Goal: Task Accomplishment & Management: Use online tool/utility

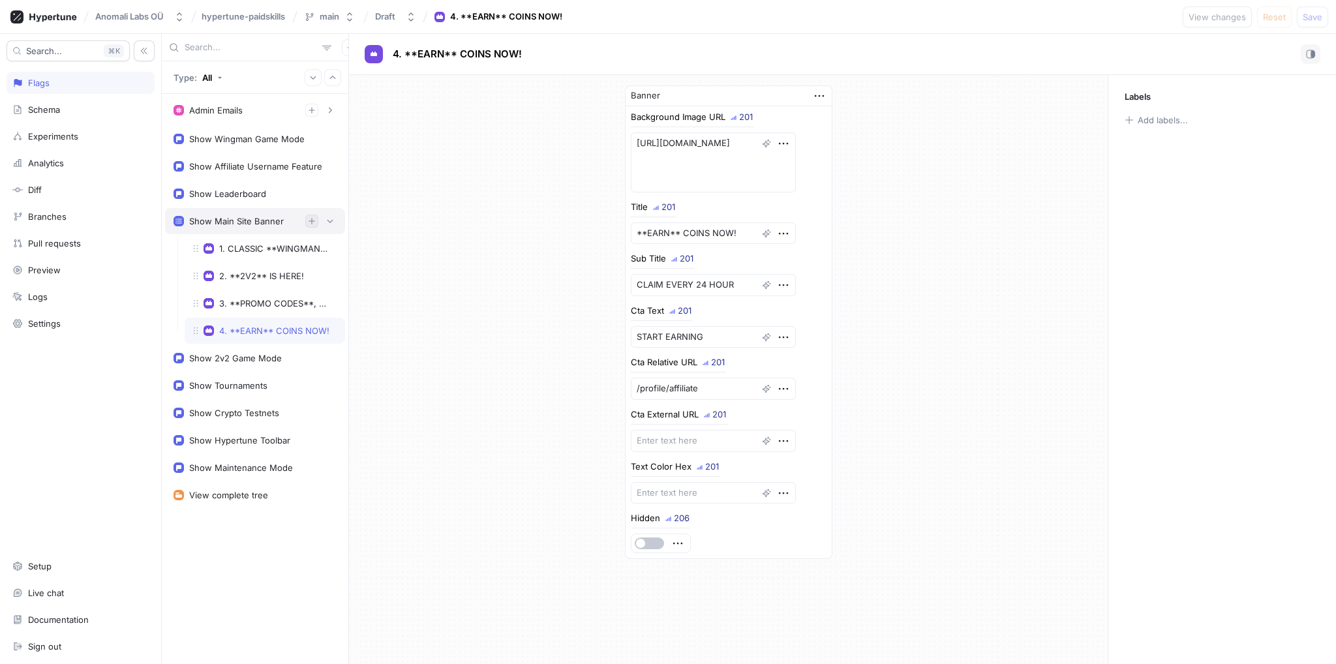
click at [310, 218] on icon "button" at bounding box center [312, 221] width 8 height 8
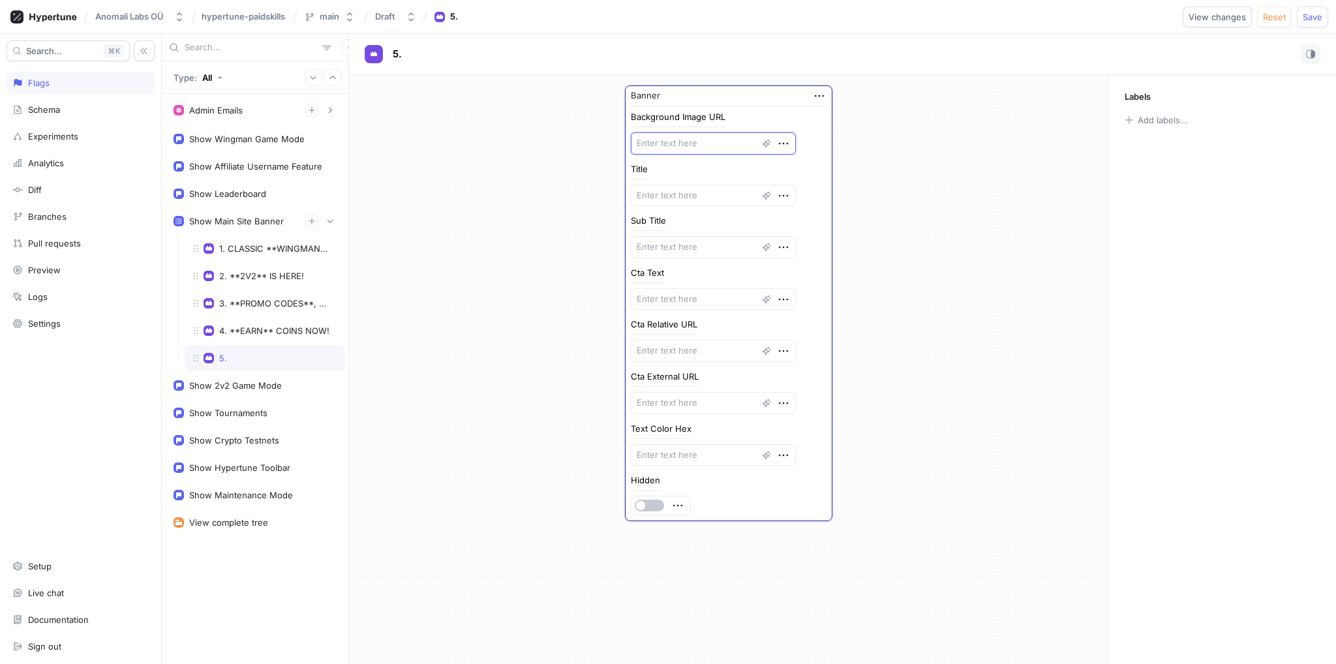
click at [673, 148] on textarea at bounding box center [713, 143] width 165 height 22
click at [682, 143] on textarea at bounding box center [713, 143] width 165 height 22
type textarea "x"
type textarea "D"
type textarea "x"
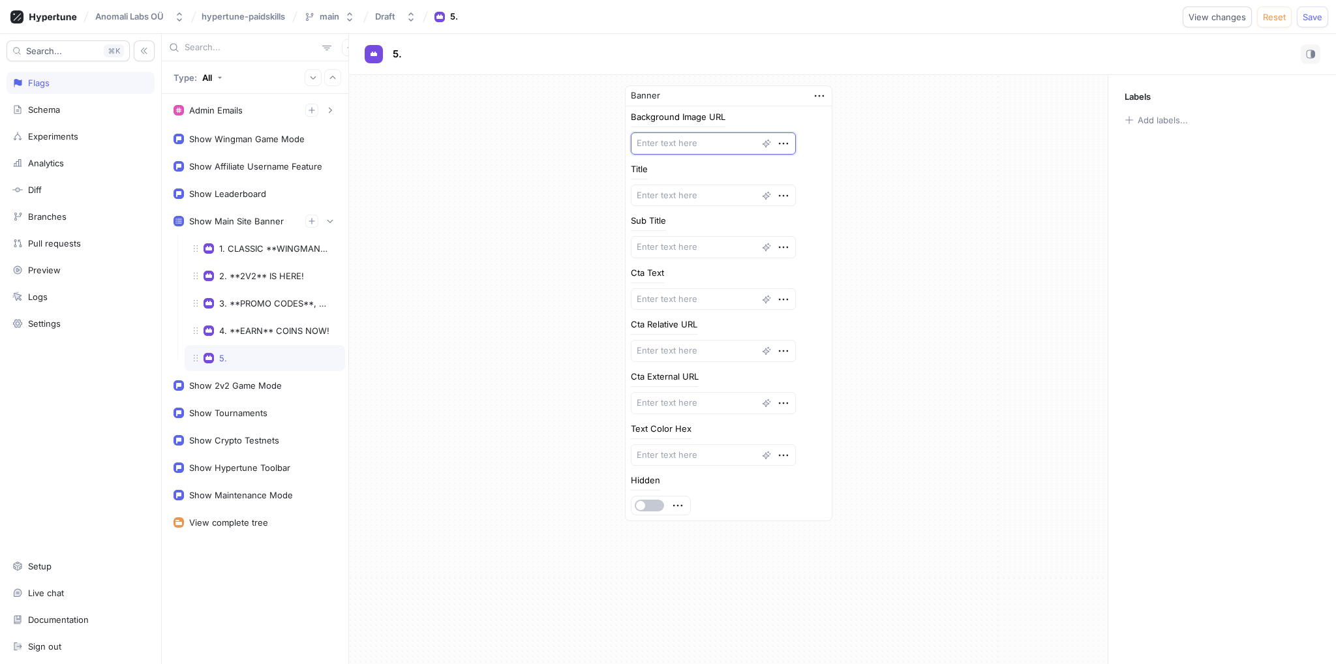
type textarea "x"
type textarea "D"
type textarea "x"
type textarea "D"
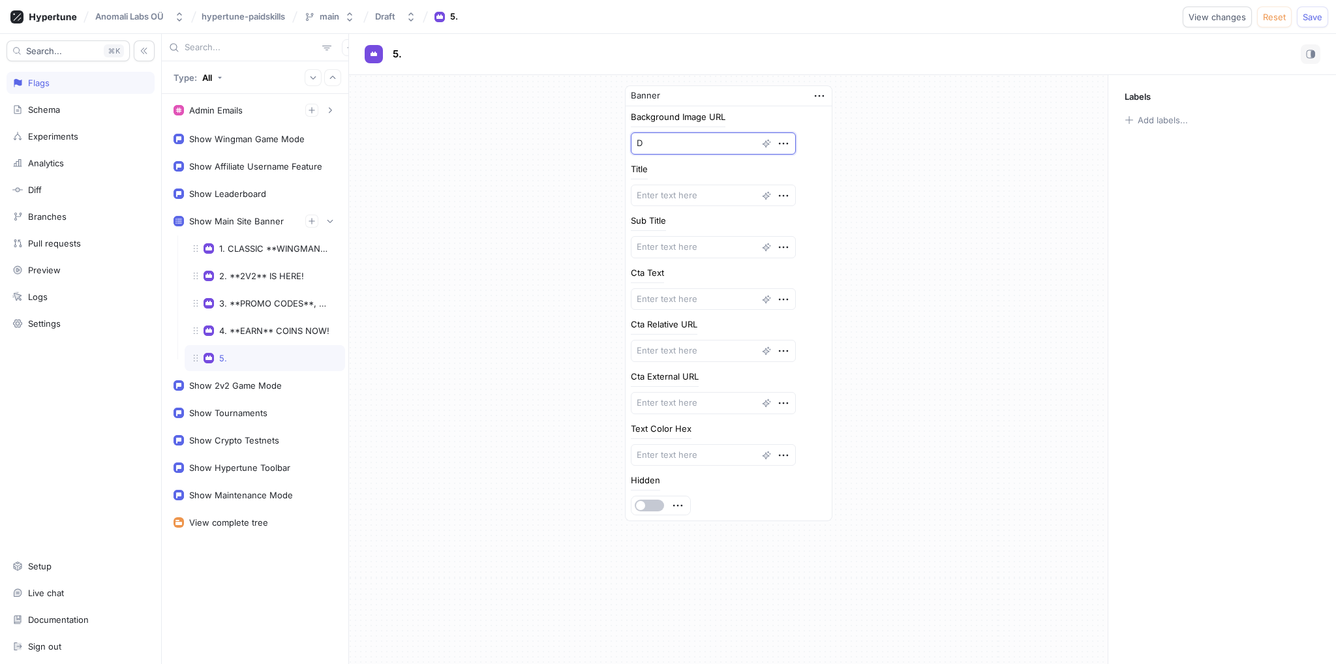
type textarea "x"
type textarea "D"
type textarea "x"
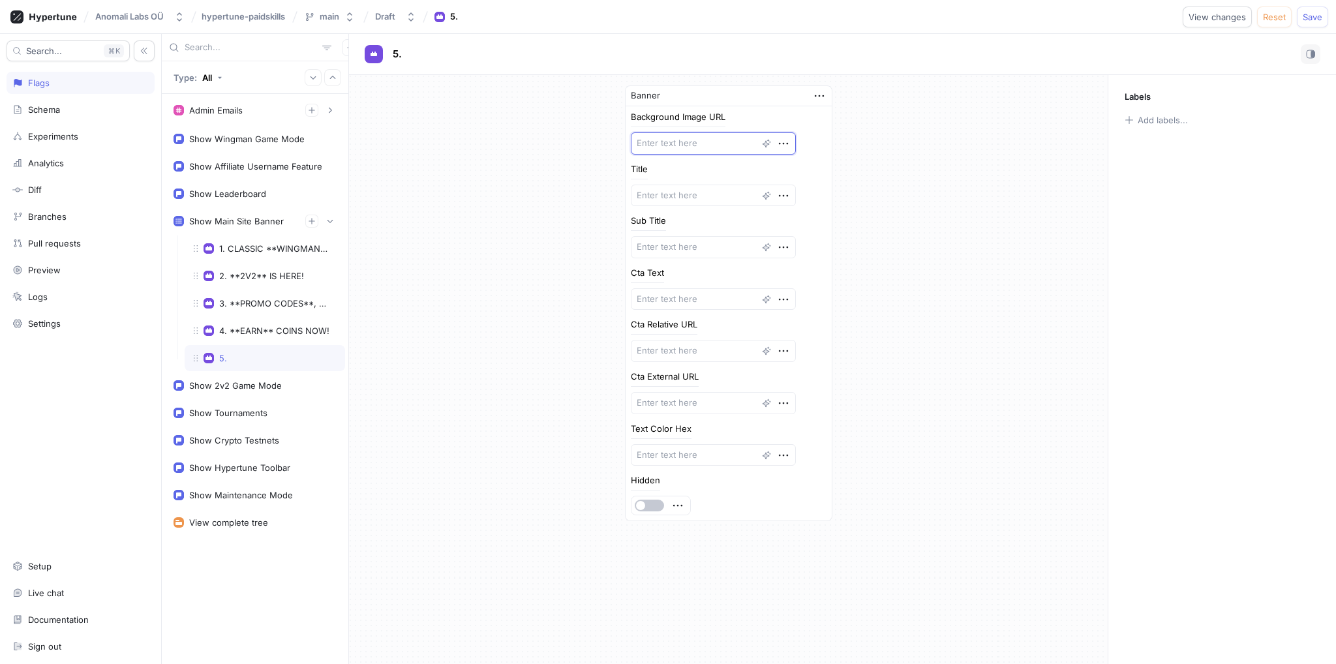
type textarea "D"
type textarea "x"
type textarea "D"
type textarea "x"
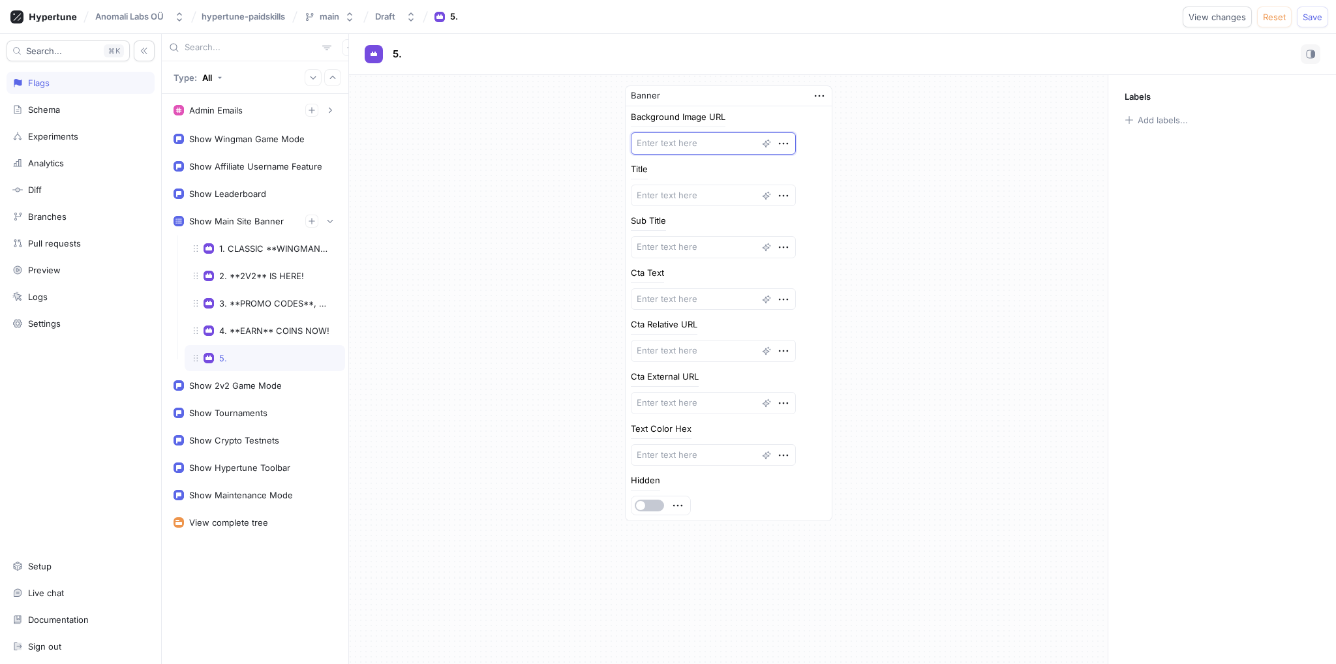
type textarea "x"
type textarea "C"
type textarea "x"
type textarea "N"
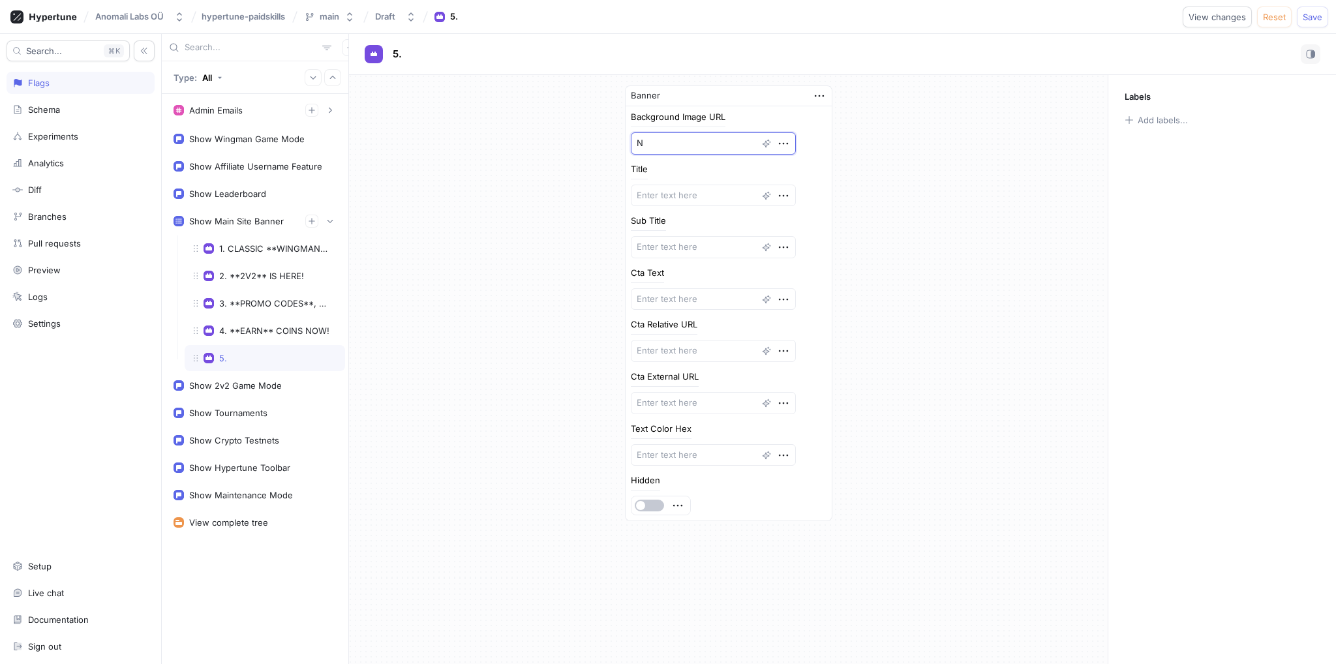
type textarea "x"
type textarea "NE"
type textarea "x"
type textarea "NEW"
type textarea "x"
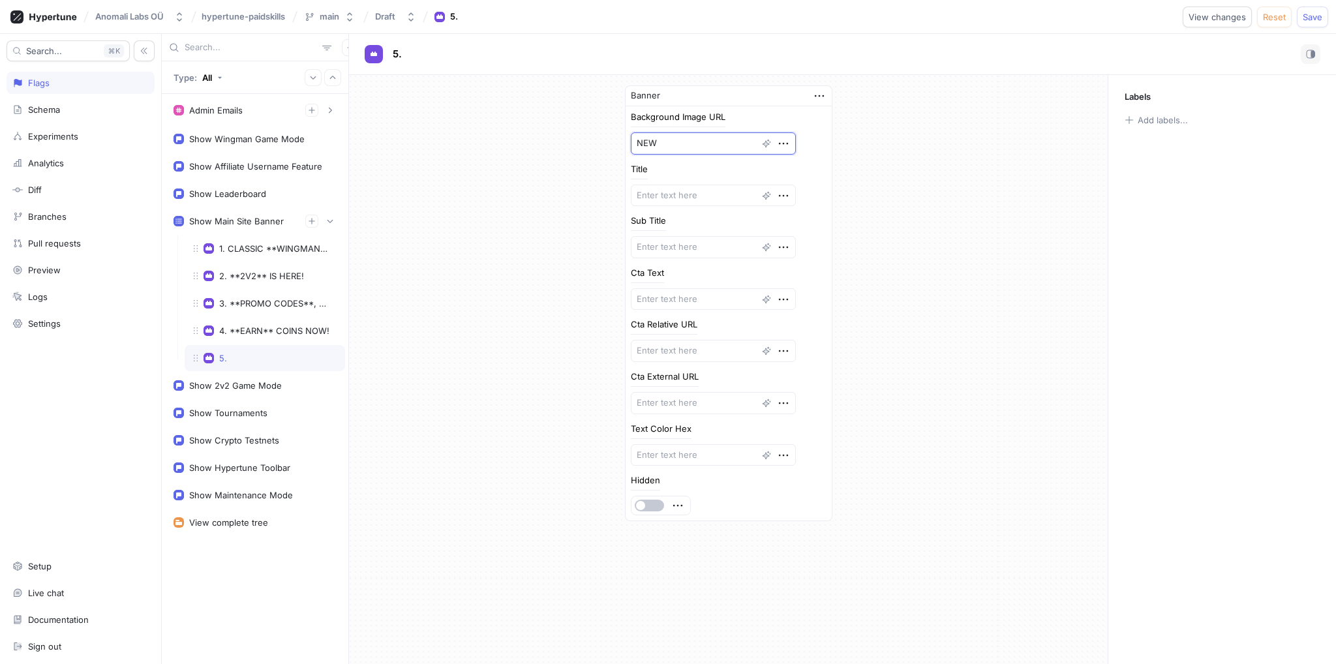
type textarea "NEW"
type textarea "x"
type textarea "NEW C"
type textarea "x"
type textarea "NEW CO"
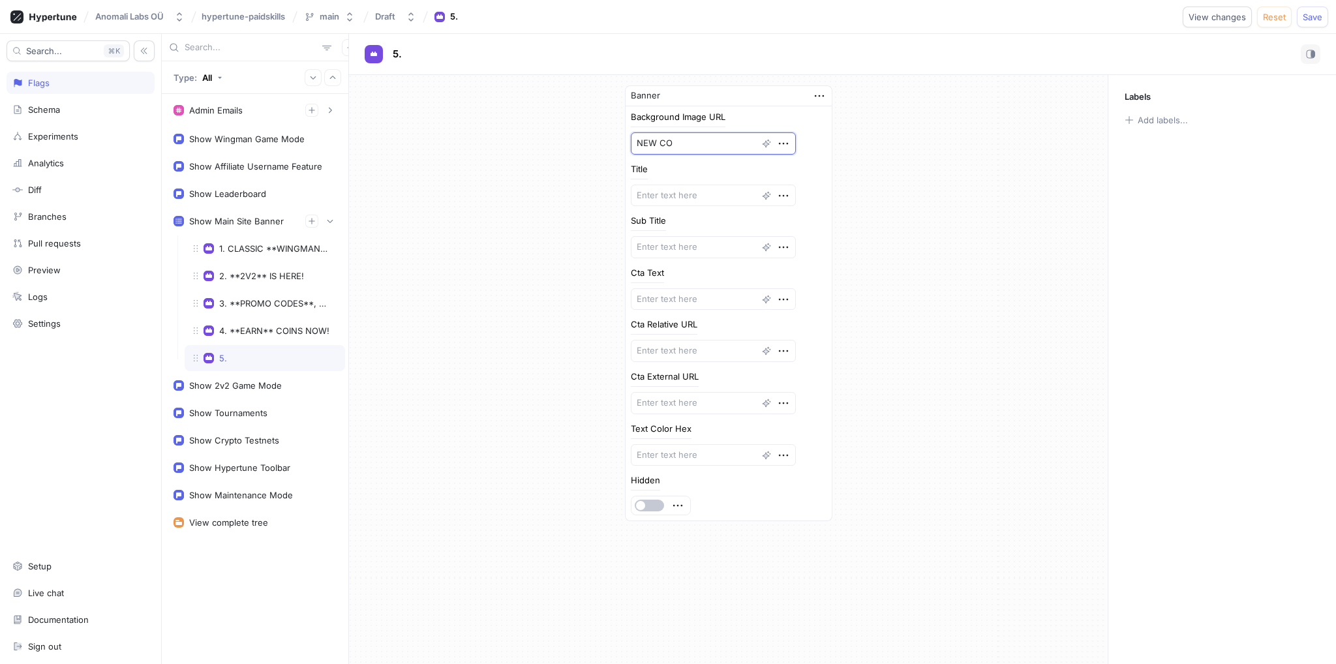
type textarea "x"
type textarea "NEW COM"
type textarea "x"
type textarea "NEW COMP"
type textarea "x"
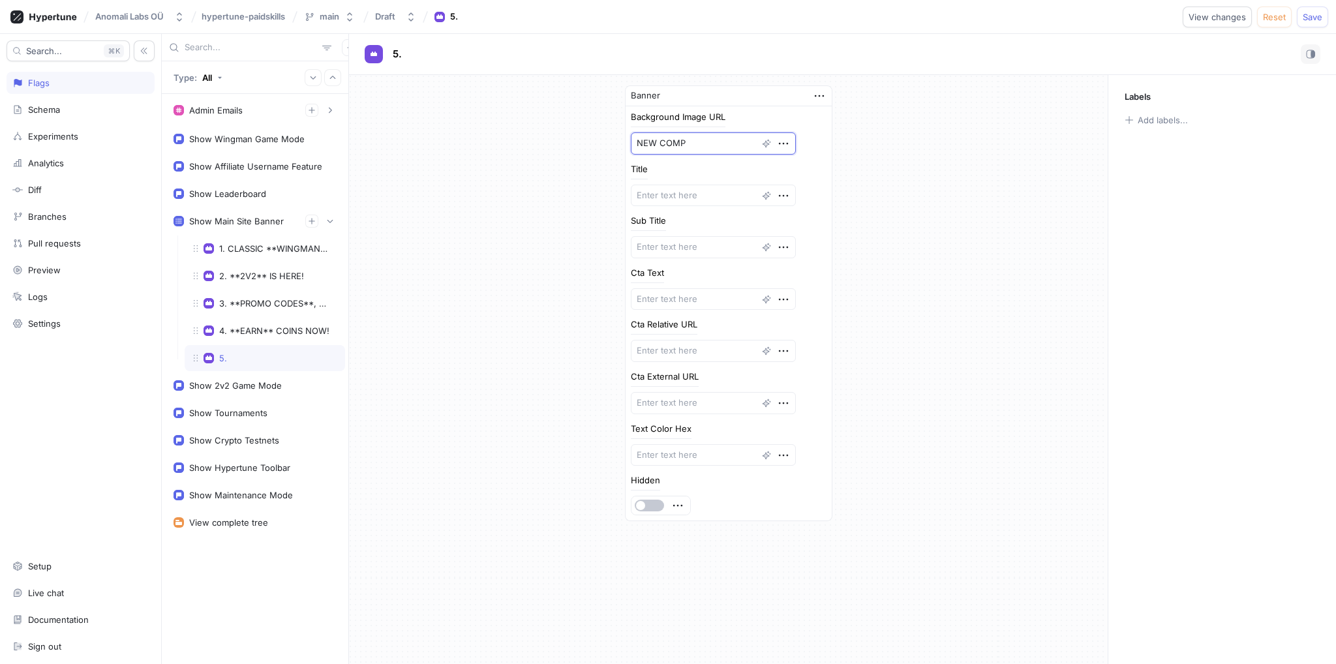
type textarea "NEW COMPE"
type textarea "x"
type textarea "NEW COMPET"
type textarea "x"
type textarea "NEW COMPETI"
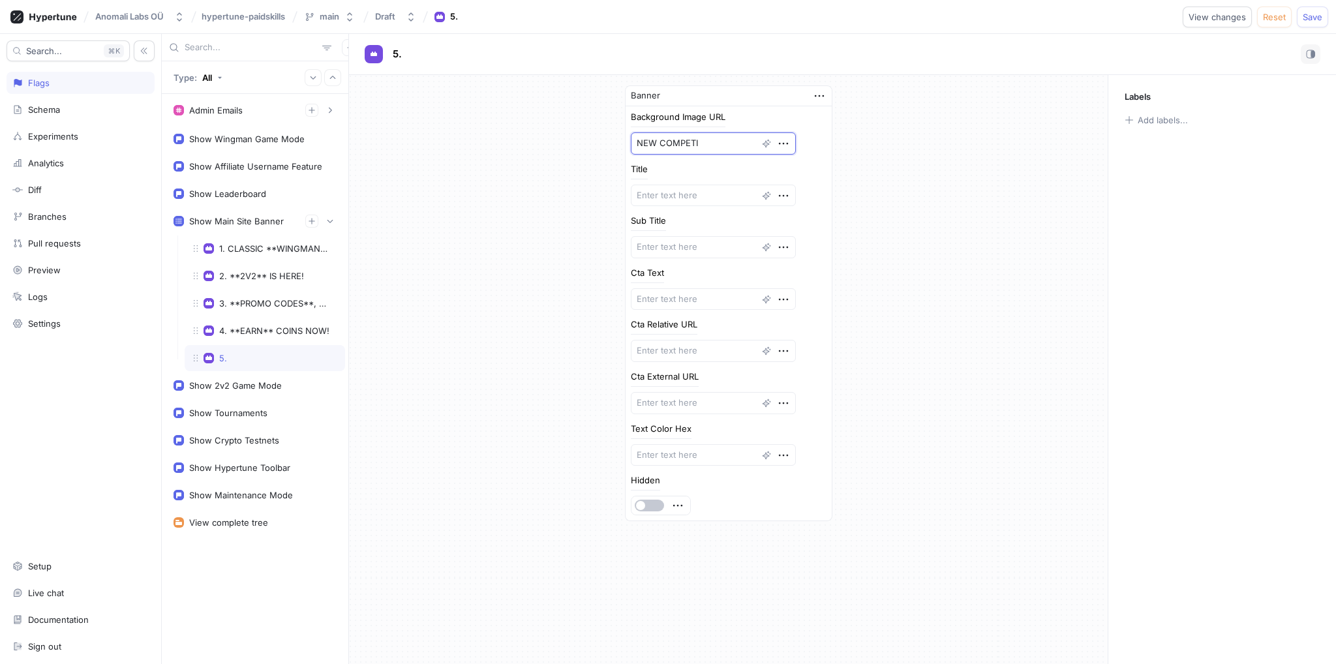
type textarea "x"
type textarea "NEW COMPETIT"
type textarea "x"
type textarea "NEW COMPETITI"
type textarea "x"
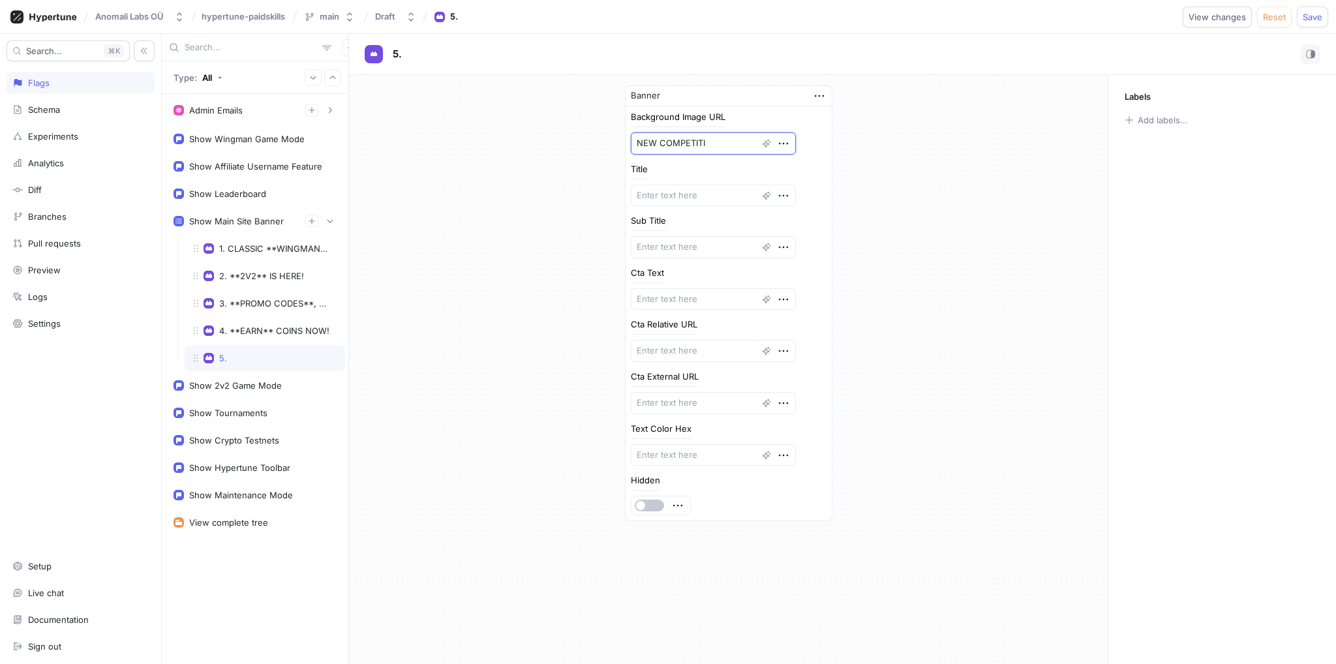
type textarea "NEW COMPETITIO"
type textarea "x"
type textarea "NEW COMPETITION"
click at [679, 187] on textarea at bounding box center [713, 196] width 165 height 22
type textarea "x"
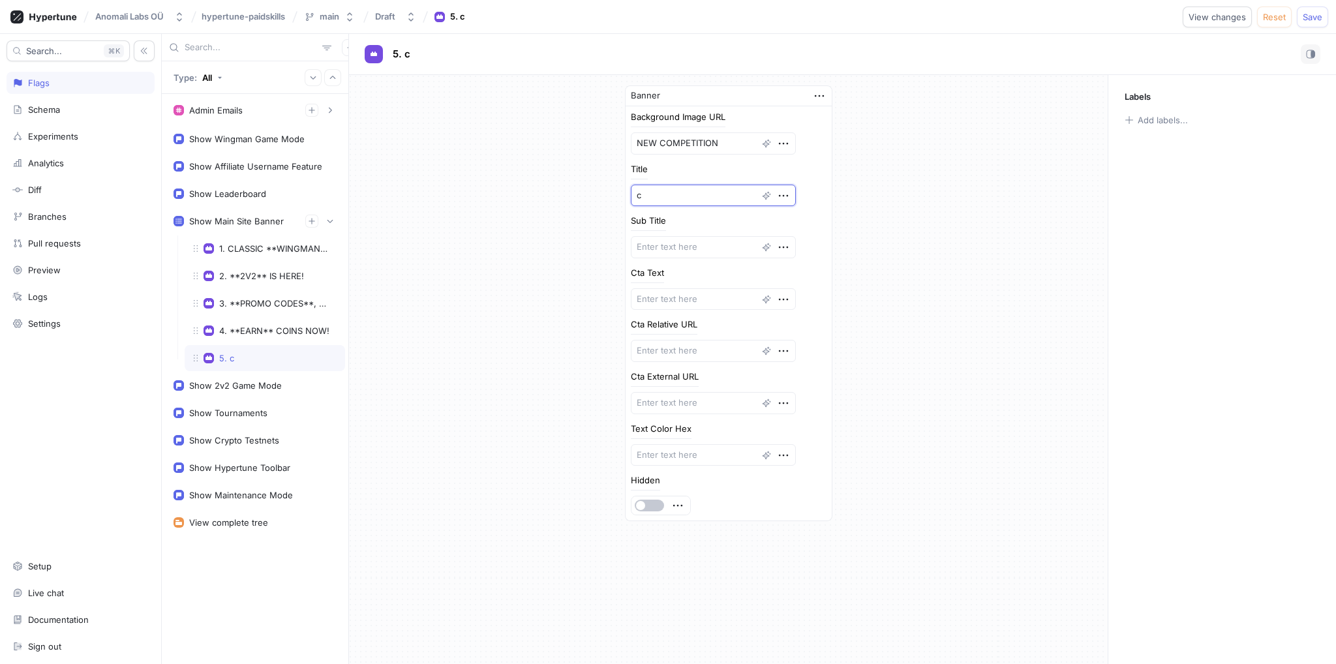
type textarea "cl"
type textarea "x"
type textarea "cli"
type textarea "x"
type textarea "clip"
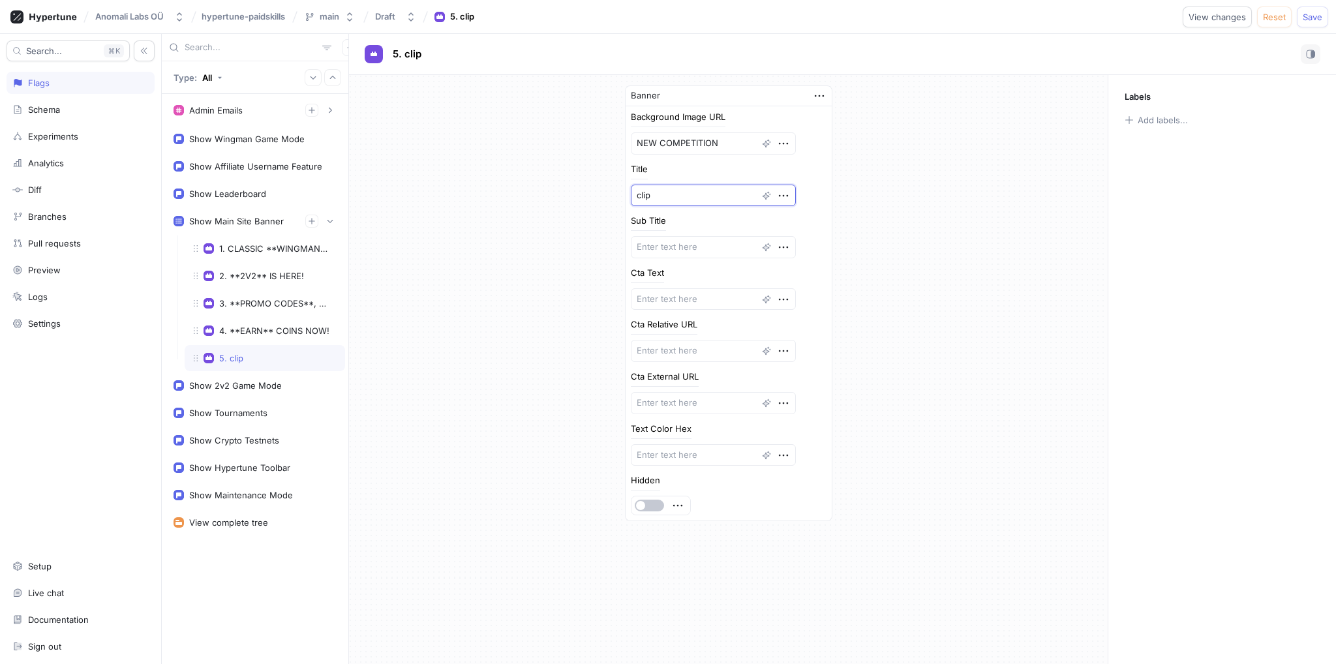
type textarea "x"
type textarea "clip"
type textarea "x"
type textarea "clip an"
type textarea "x"
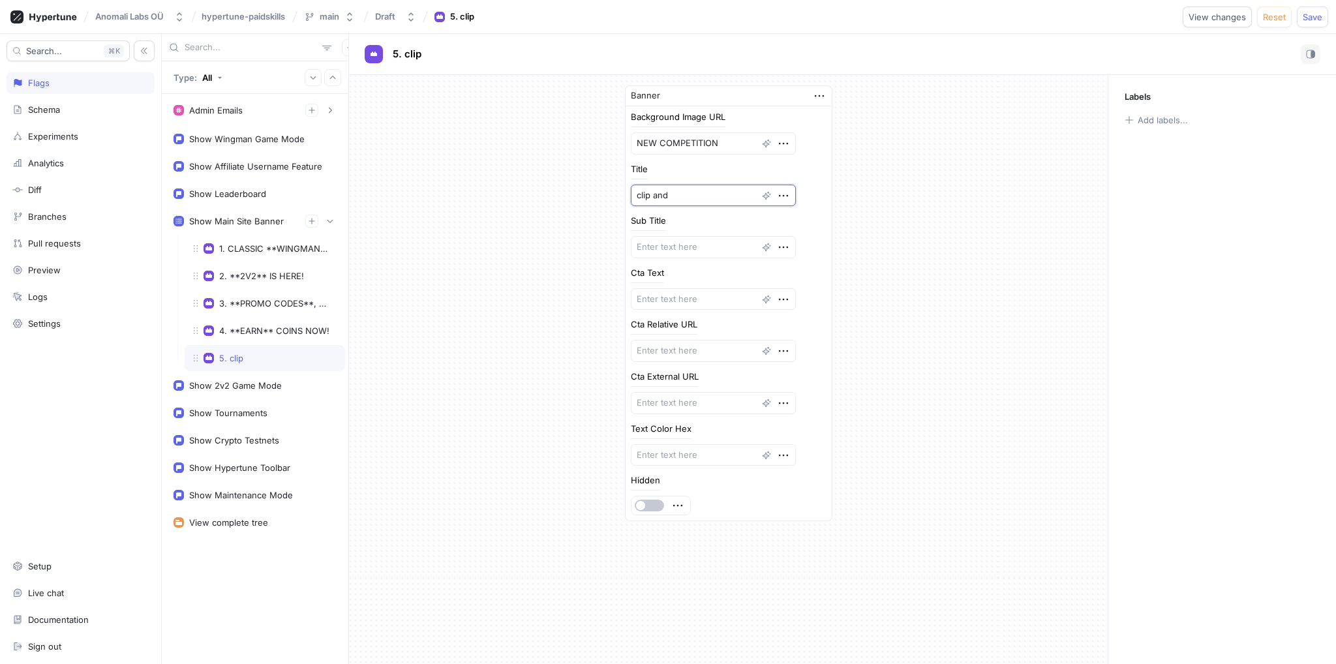
type textarea "clip and"
type textarea "x"
type textarea "clip and"
type textarea "x"
type textarea "clip an"
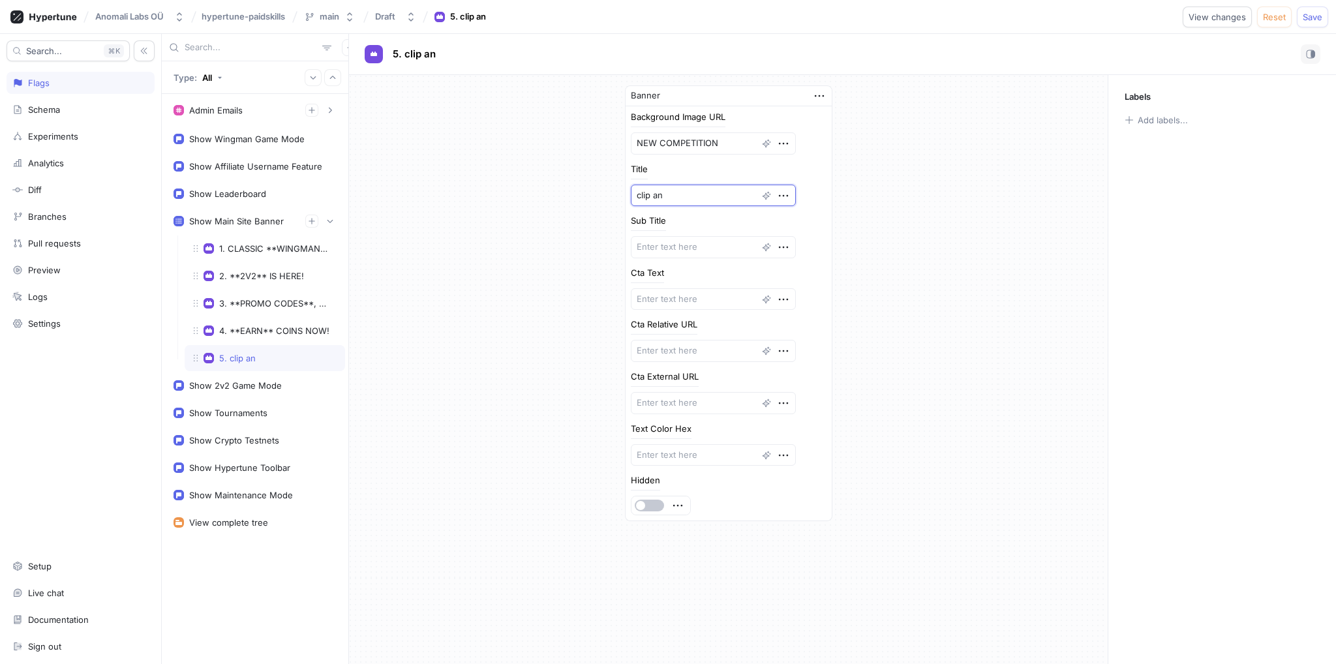
type textarea "x"
type textarea "clip a"
type textarea "x"
type textarea "clip"
type textarea "x"
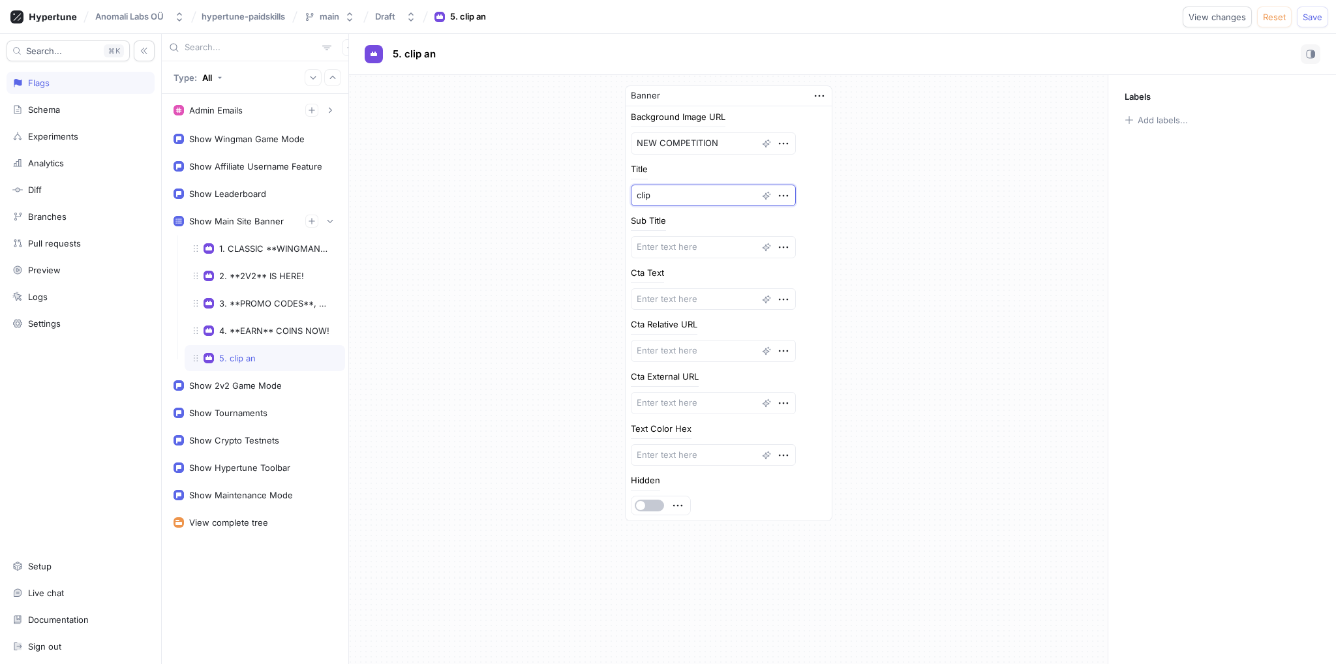
type textarea "clip"
type textarea "x"
type textarea "cli"
type textarea "x"
type textarea "cl"
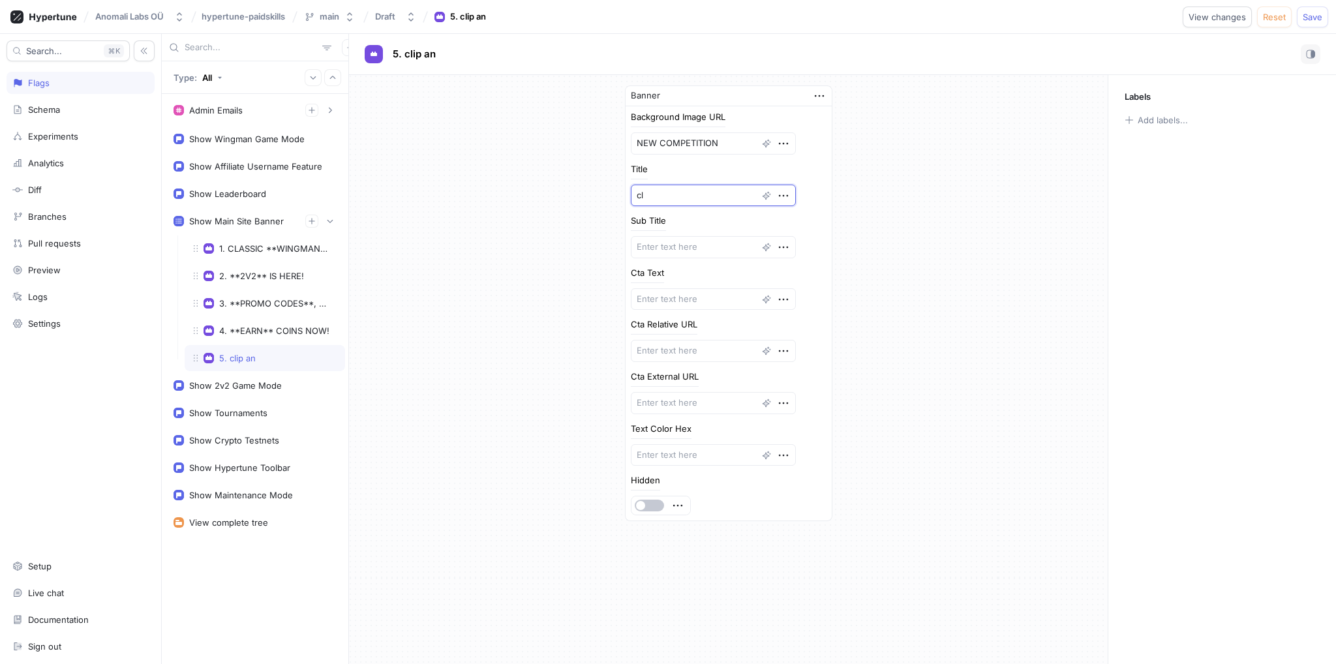
type textarea "x"
type textarea "c"
type textarea "x"
type textarea "C"
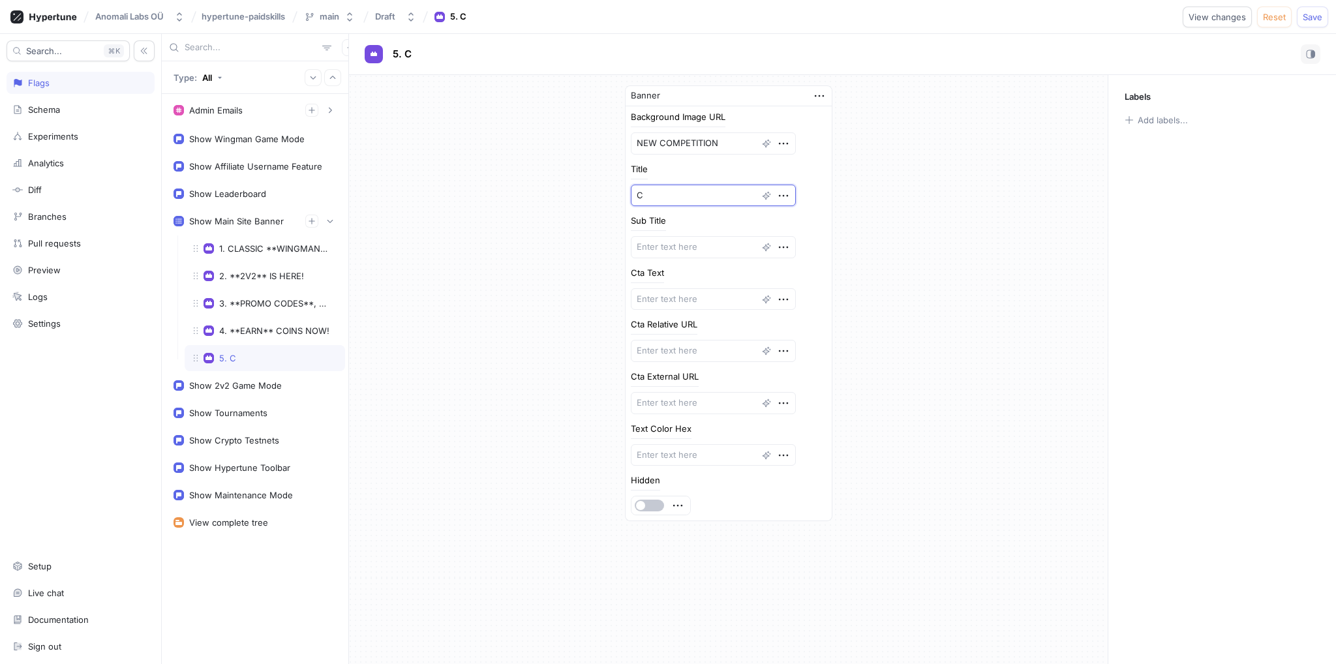
type textarea "x"
type textarea "Cl"
type textarea "x"
type textarea "Cli"
type textarea "x"
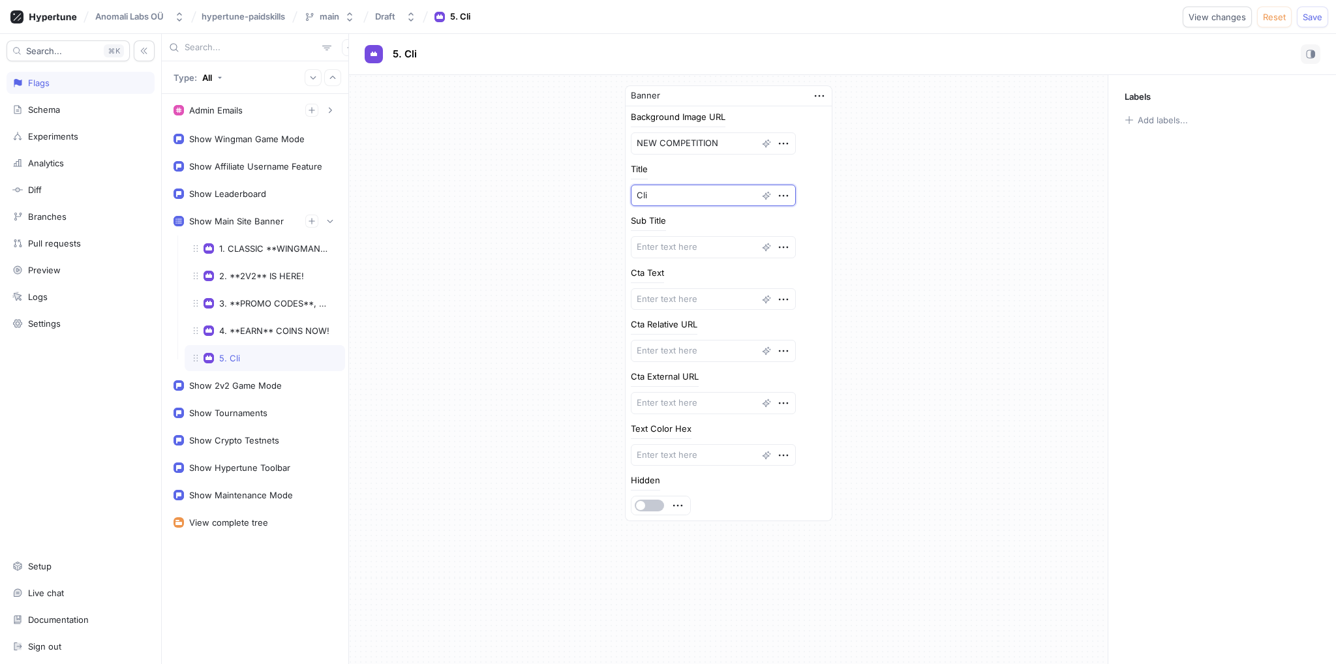
type textarea "Cl"
type textarea "x"
type textarea "C"
type textarea "x"
type textarea "CL"
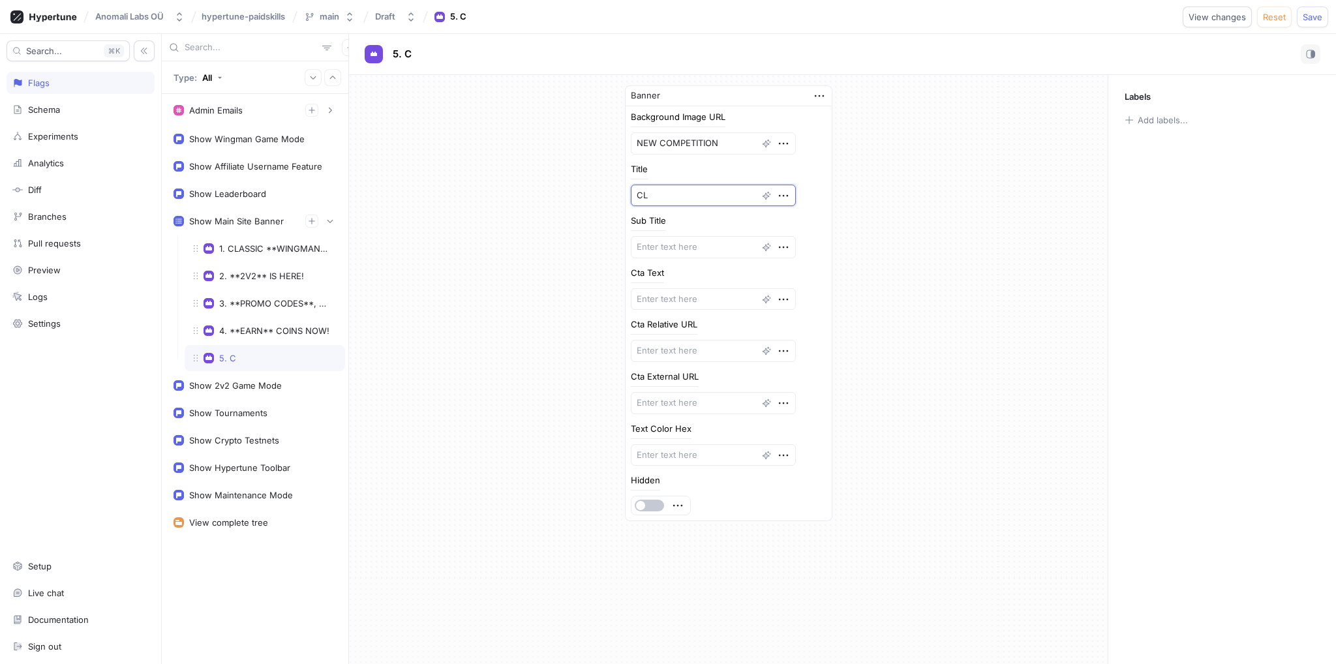
type textarea "x"
type textarea "CLI"
type textarea "x"
type textarea "CLIP"
type textarea "x"
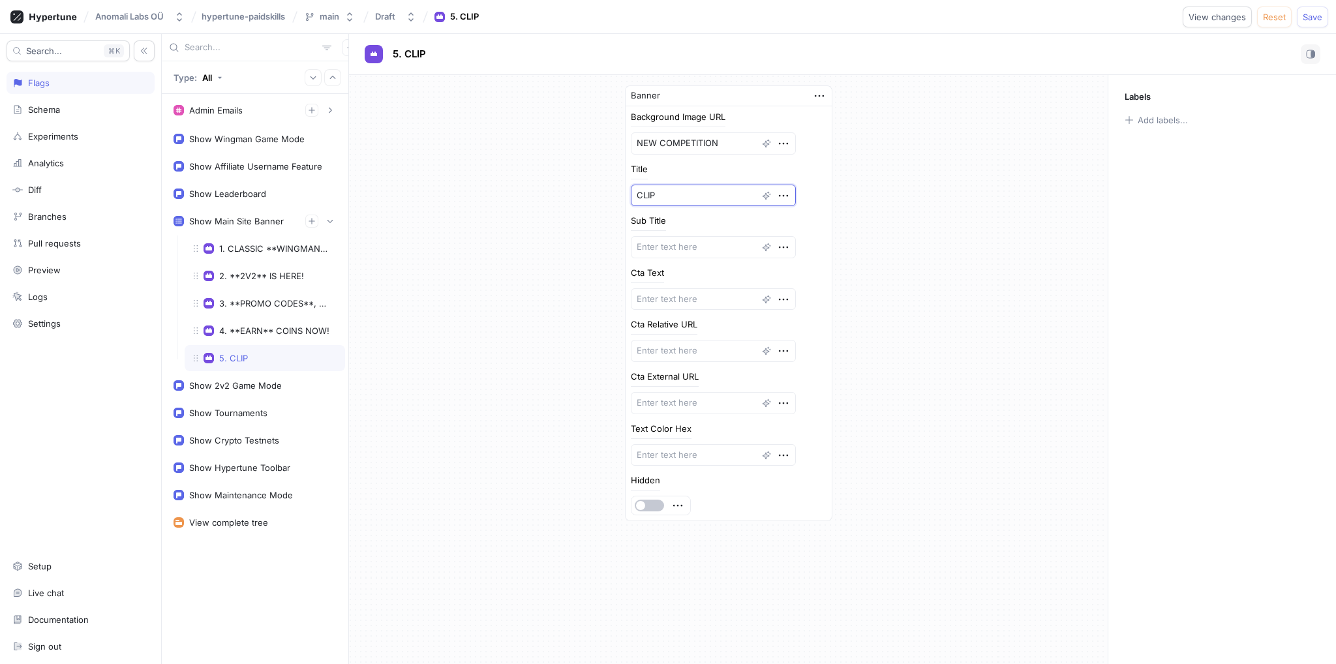
type textarea "CLIP"
type textarea "x"
type textarea "CLIP A"
type textarea "x"
type textarea "CLIP AN"
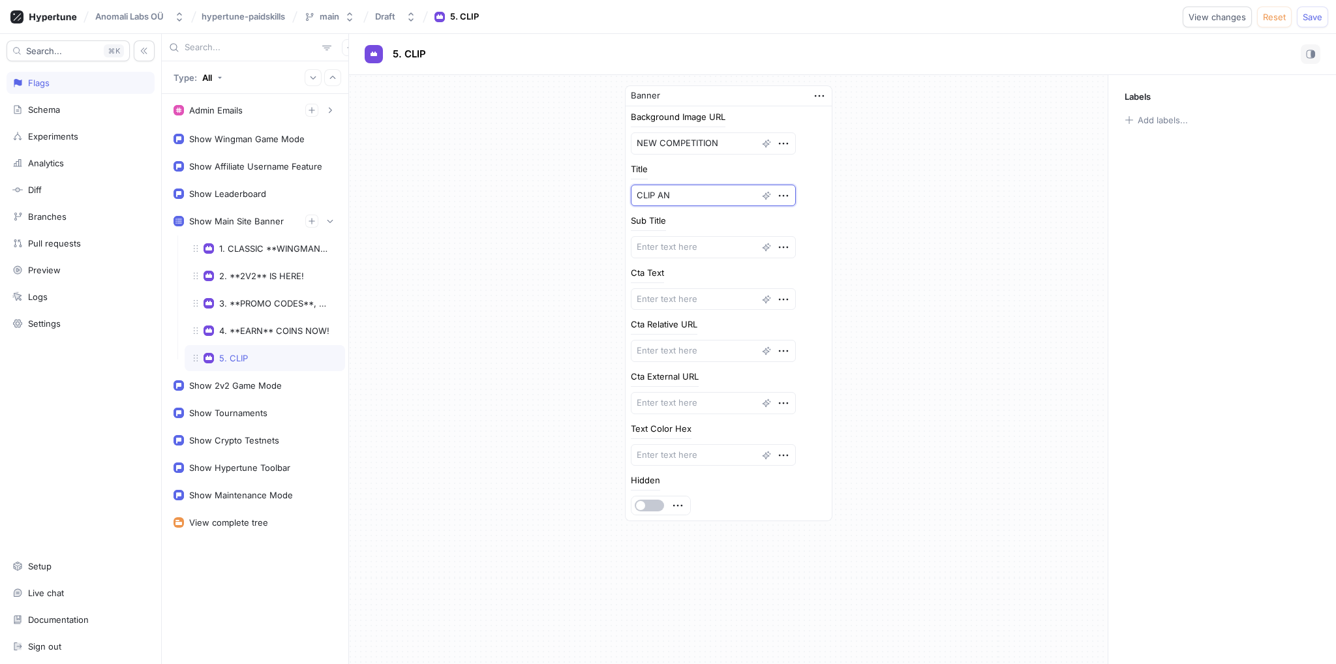
type textarea "x"
type textarea "CLIP AND"
type textarea "x"
type textarea "CLIP AND"
type textarea "x"
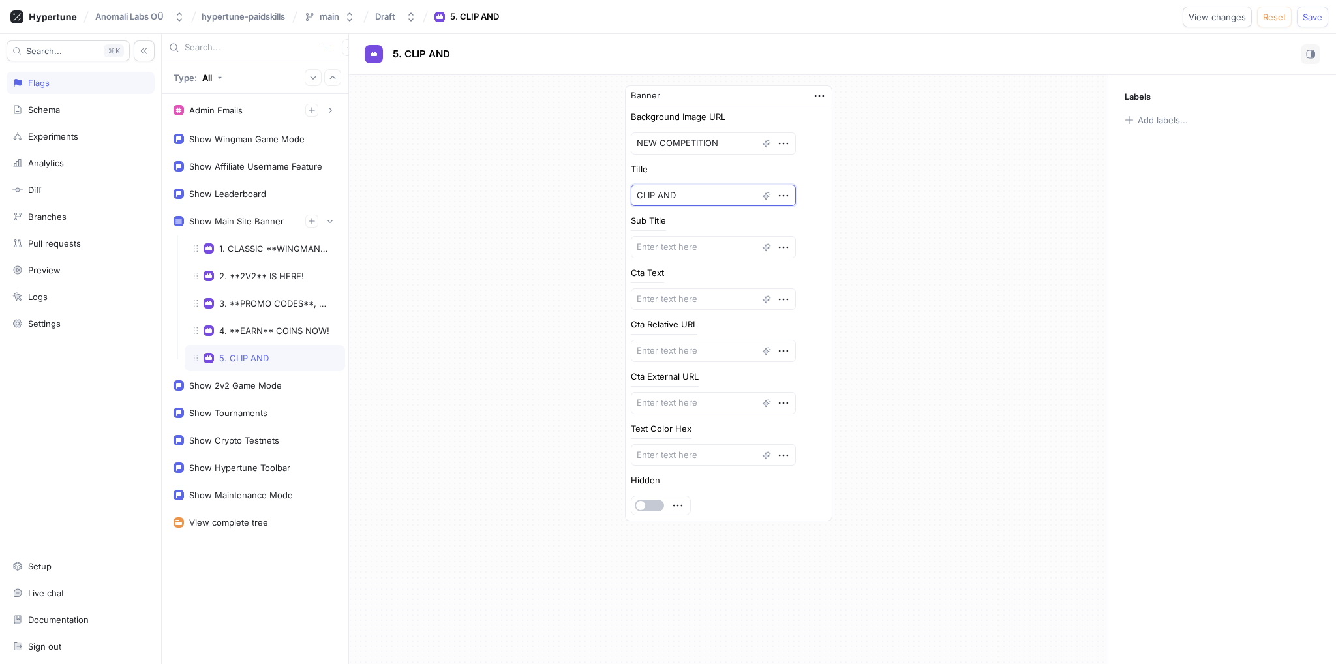
type textarea "CLIP AND E"
type textarea "x"
type textarea "CLIP AND EA"
type textarea "x"
type textarea "CLIP AND EAR"
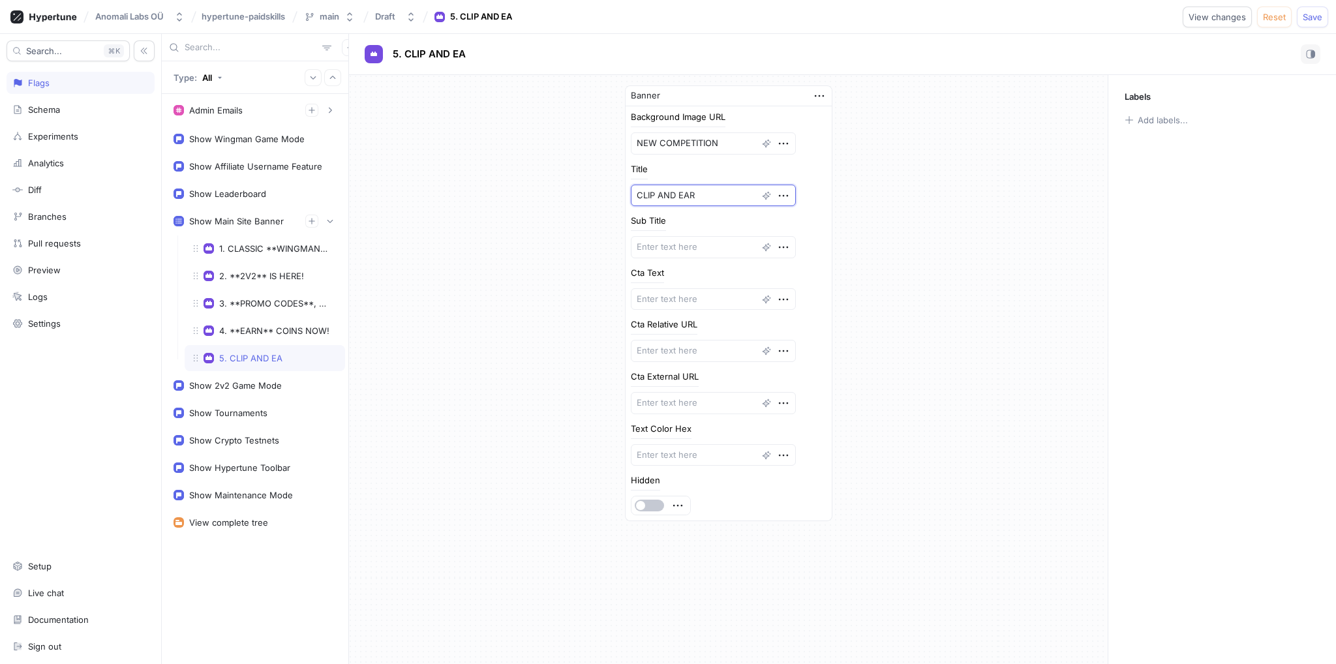
type textarea "x"
type textarea "CLIP AND EARN"
type textarea "x"
type textarea "CLIP AND EAR"
type textarea "x"
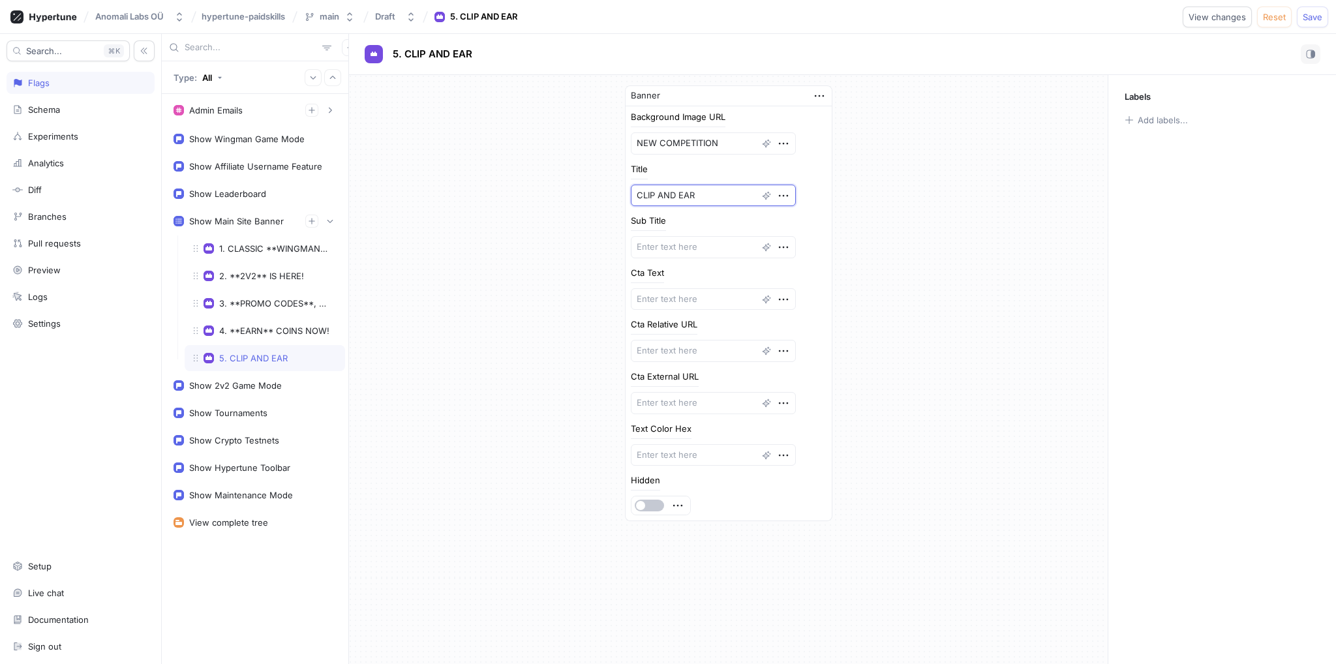
type textarea "CLIP AND EA"
type textarea "x"
type textarea "CLIP AND E"
type textarea "x"
type textarea "CLIP AND"
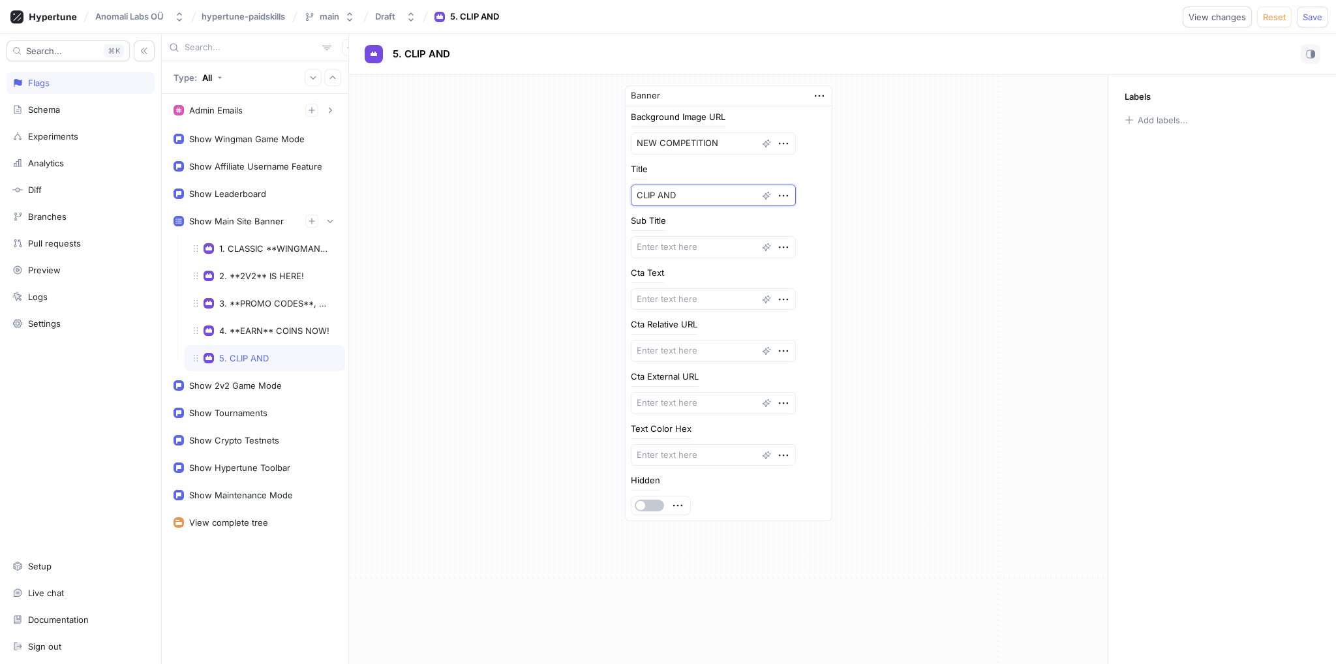
type textarea "x"
type textarea "CLIP AND W"
type textarea "x"
type textarea "CLIP AND WI"
type textarea "x"
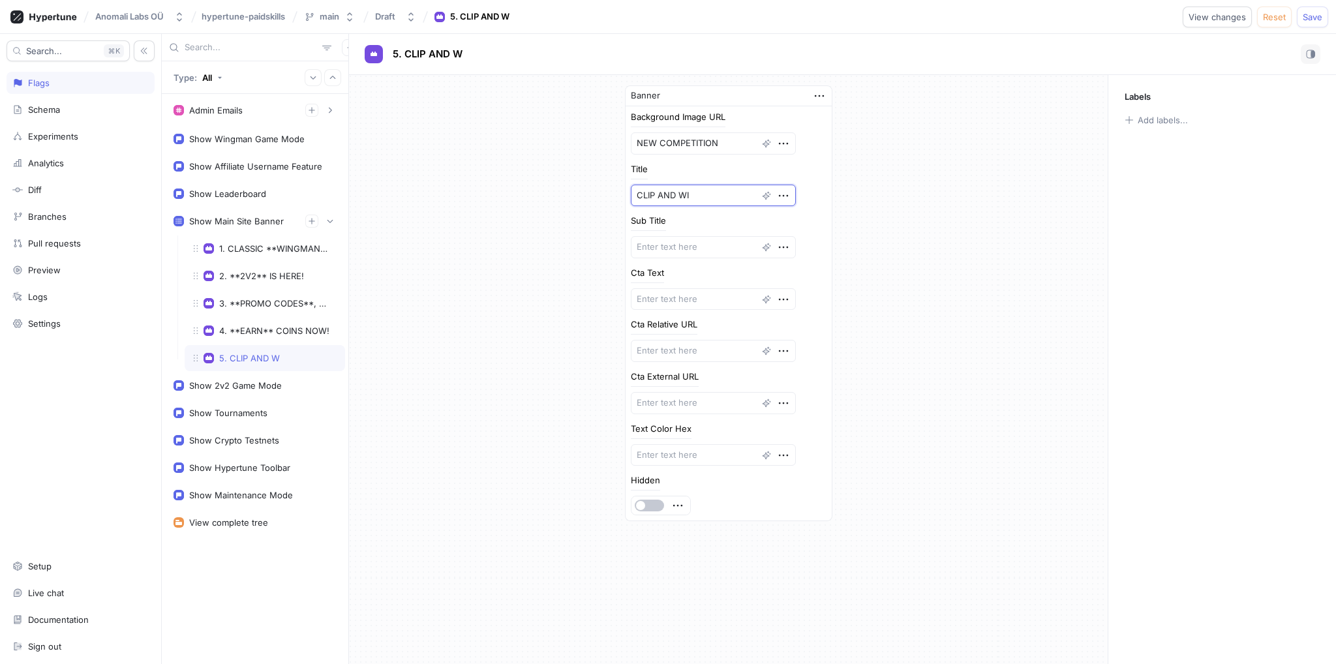
type textarea "CLIP AND WIN"
type textarea "x"
type textarea "CLIP AND WIN"
type textarea "x"
type textarea "CLIP AND WIN P"
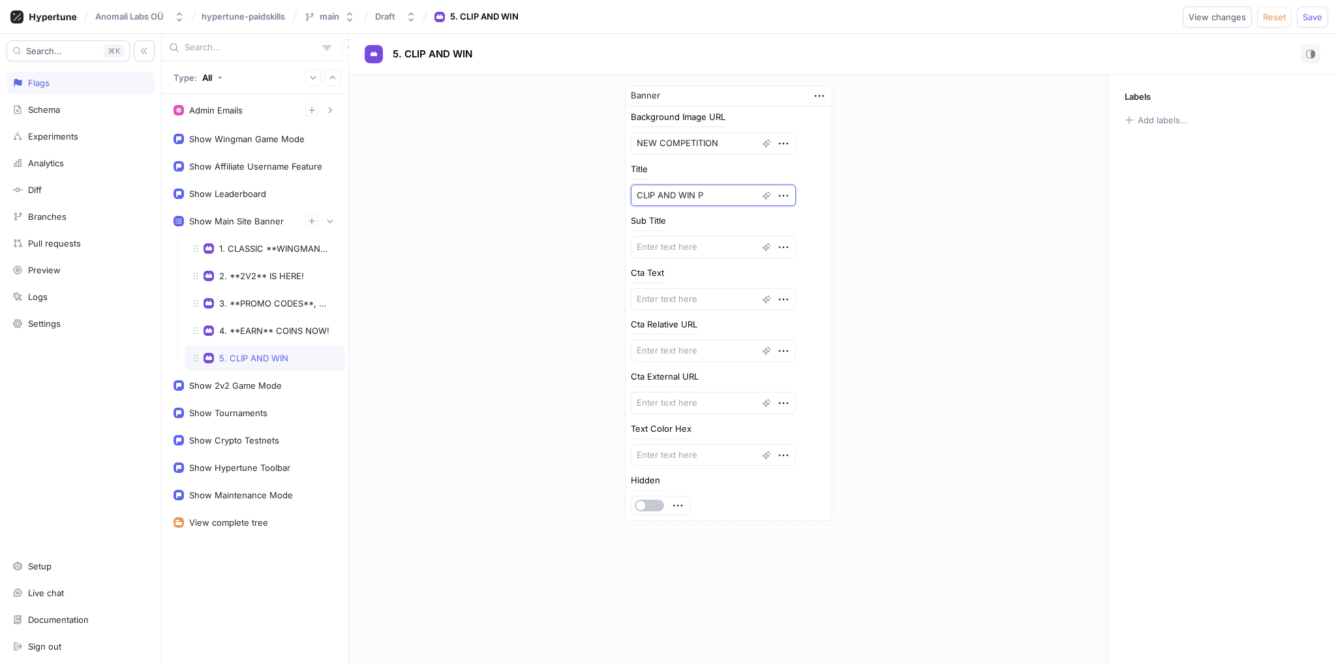
type textarea "x"
type textarea "CLIP AND WIN PR"
type textarea "x"
type textarea "CLIP AND WIN PRI"
type textarea "x"
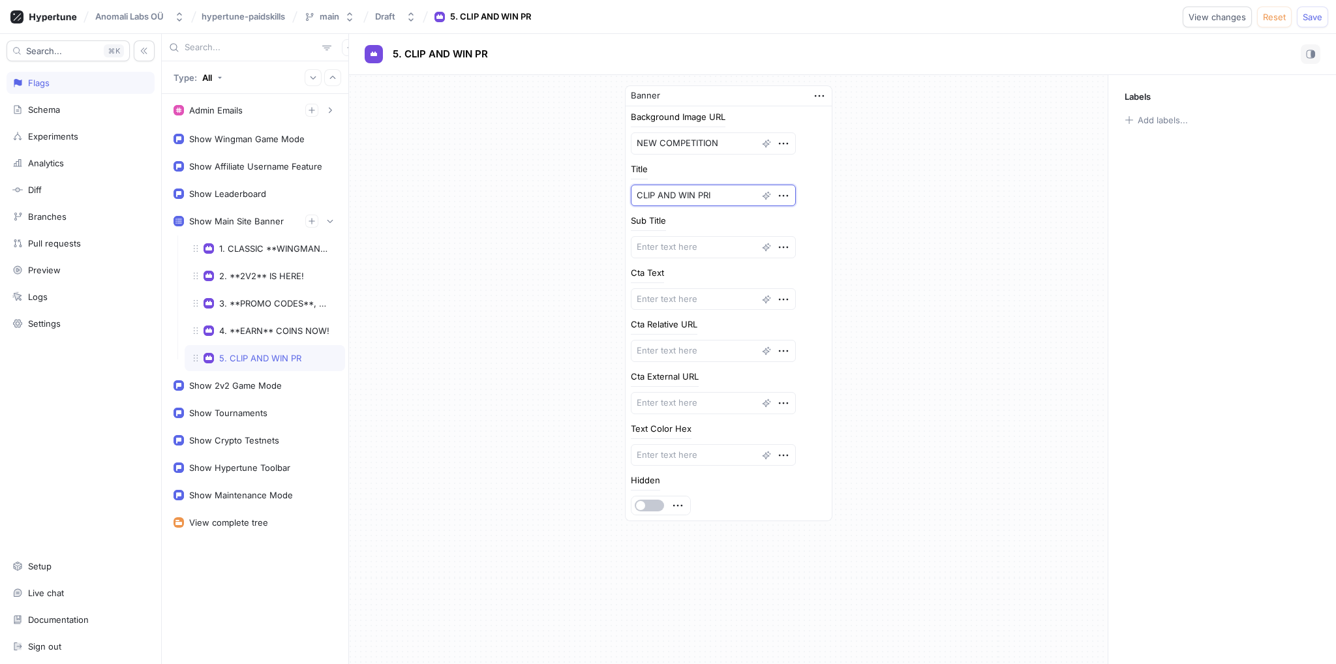
type textarea "CLIP AND WIN PRIZ"
type textarea "x"
type textarea "CLIP AND WIN PRIZE"
type textarea "x"
type textarea "CLIP AND WIN PRIZES"
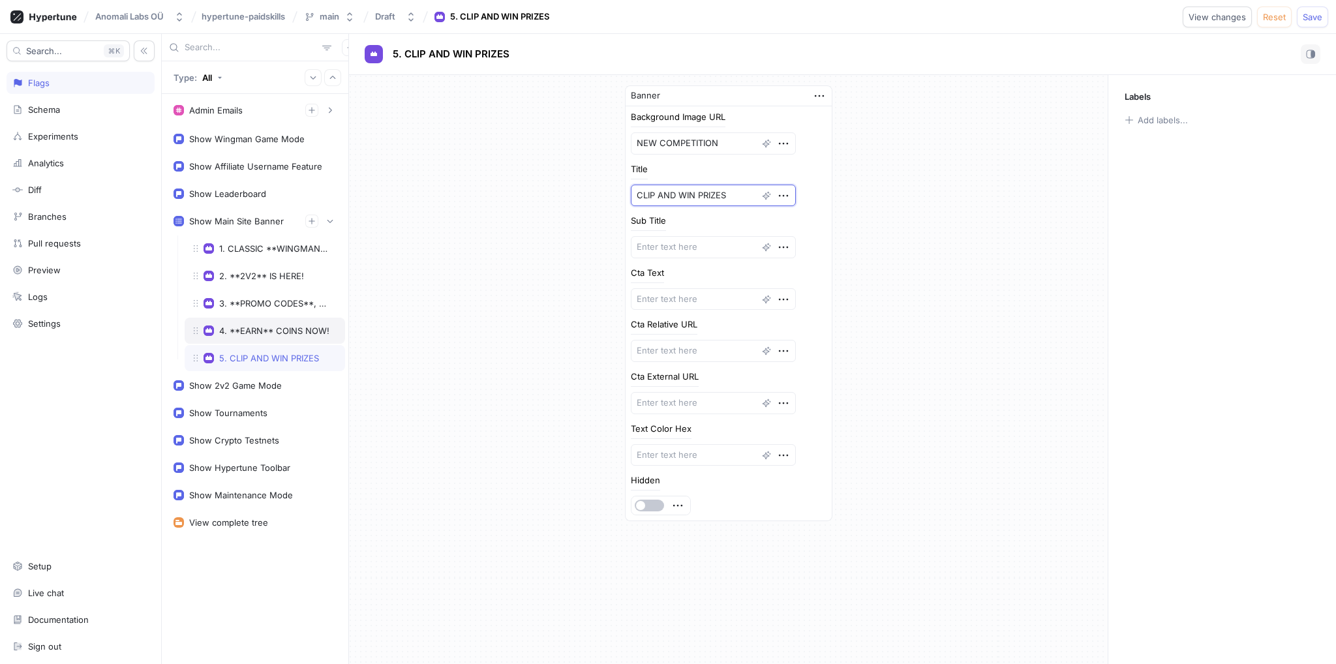
click at [247, 326] on div "4. **EARN** COINS NOW!" at bounding box center [274, 330] width 110 height 10
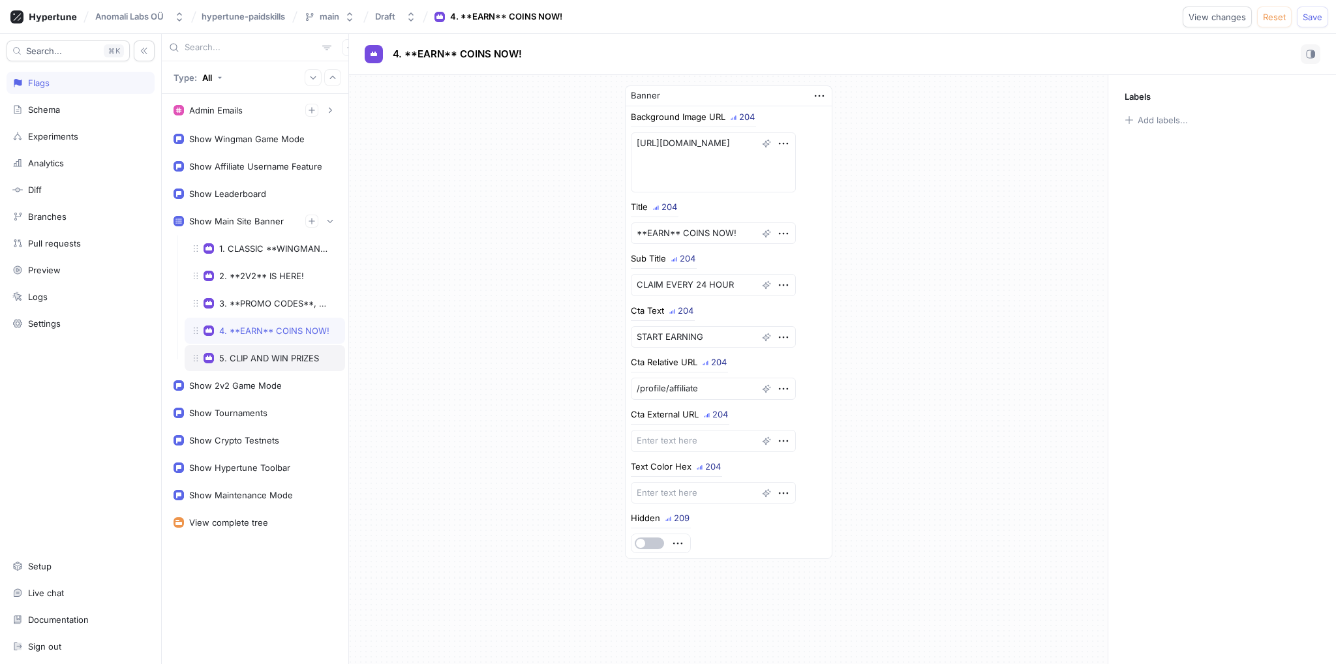
click at [248, 353] on div "5. CLIP AND WIN PRIZES" at bounding box center [269, 358] width 100 height 10
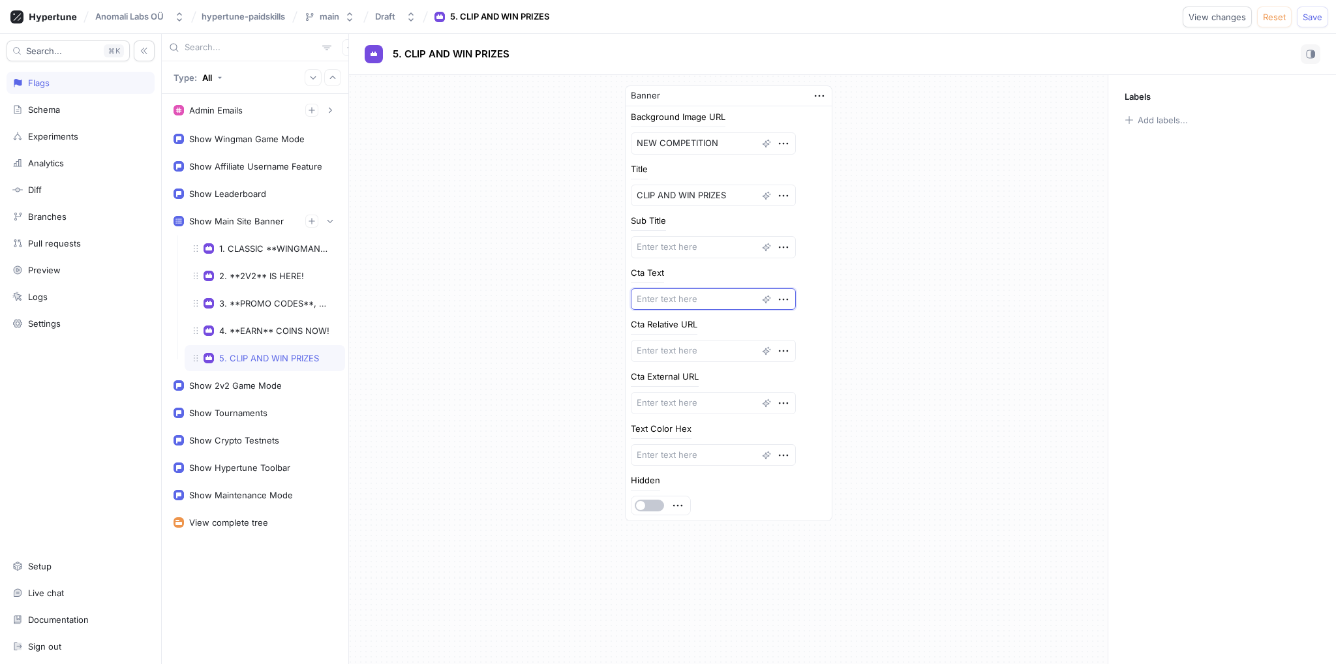
click at [657, 296] on textarea at bounding box center [713, 299] width 165 height 22
click at [683, 251] on textarea at bounding box center [713, 247] width 165 height 22
click at [249, 327] on div "4. **EARN** COINS NOW!" at bounding box center [274, 330] width 110 height 10
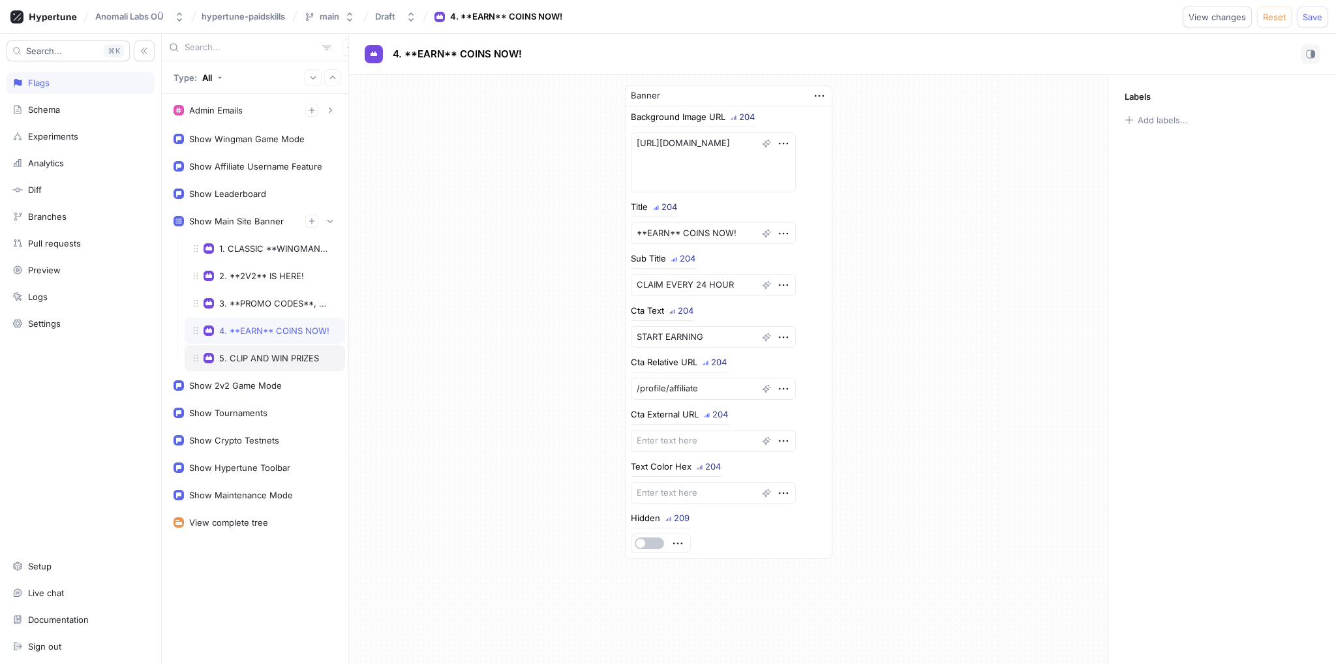
click at [245, 355] on div "5. CLIP AND WIN PRIZES" at bounding box center [269, 358] width 100 height 10
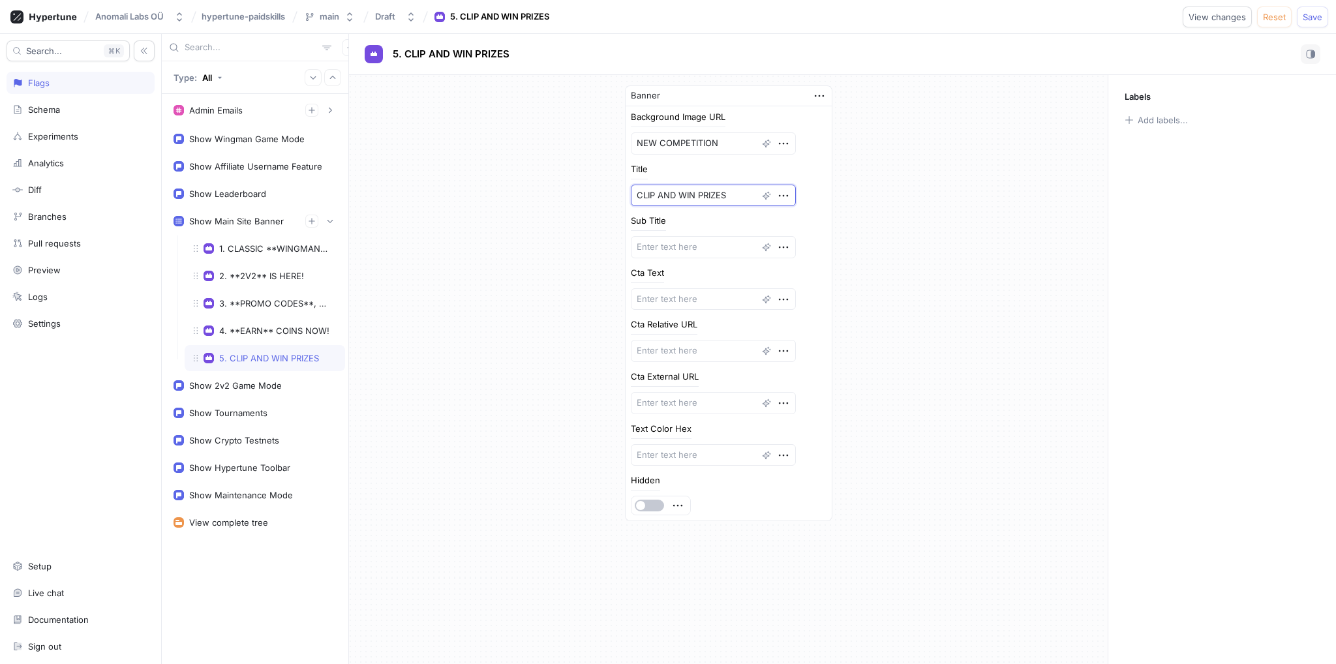
drag, startPoint x: 730, startPoint y: 191, endPoint x: 556, endPoint y: 201, distance: 175.1
click at [556, 201] on div "Banner Background Image URL NEW COMPETITION Title CLIP AND WIN PRIZES Sub Title…" at bounding box center [728, 303] width 758 height 457
click at [663, 252] on textarea at bounding box center [713, 247] width 165 height 22
paste textarea "CLIP AND WIN PRIZES"
type textarea "x"
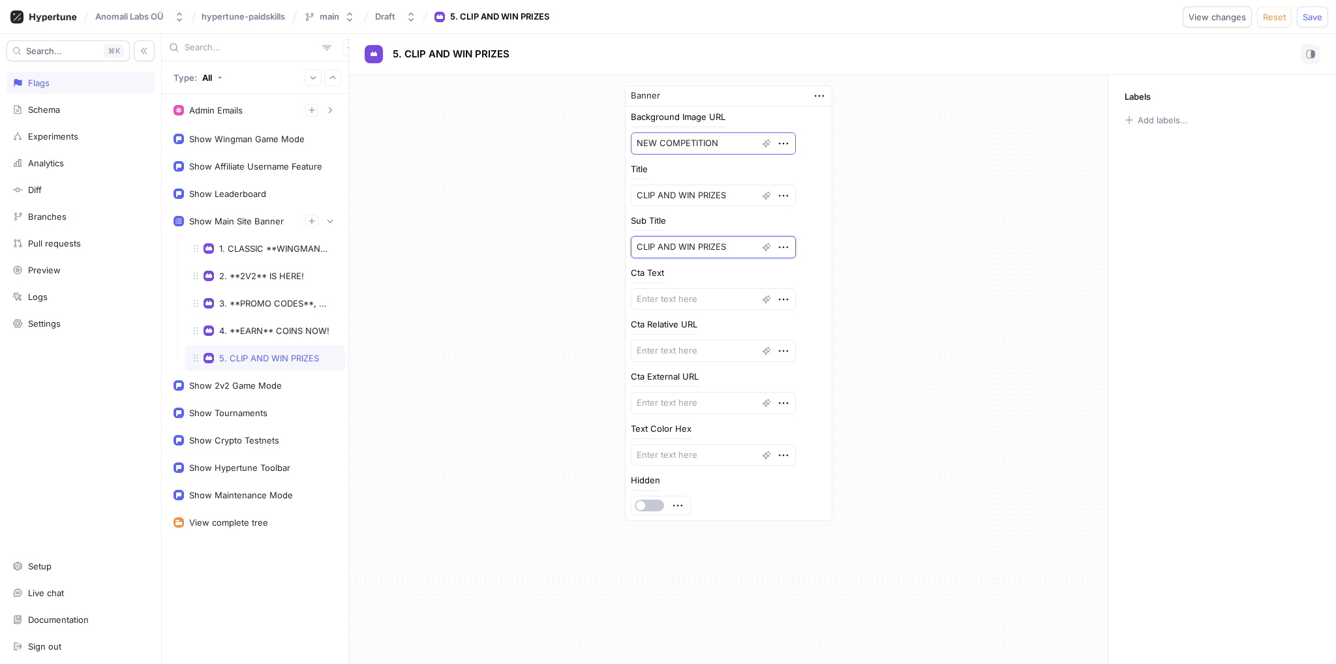
type textarea "CLIP AND WIN PRIZES"
drag, startPoint x: 712, startPoint y: 134, endPoint x: 610, endPoint y: 136, distance: 102.4
click at [614, 136] on div "Banner Background Image URL NEW COMPETITION Title CLIP AND WIN PRIZES Sub Title…" at bounding box center [728, 303] width 228 height 457
drag, startPoint x: 727, startPoint y: 194, endPoint x: 568, endPoint y: 193, distance: 158.5
click at [571, 194] on div "Banner Background Image URL NEW COMPETITION Title CLIP AND WIN PRIZES Sub Title…" at bounding box center [728, 303] width 758 height 457
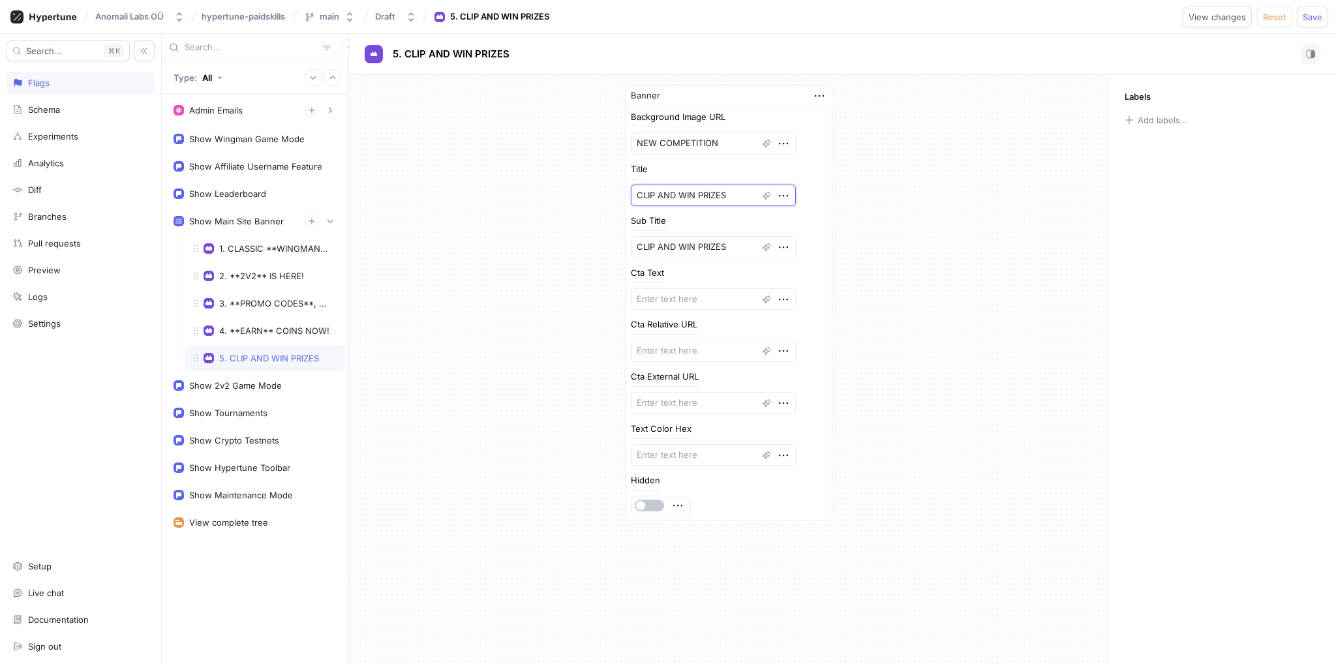
paste textarea "NEW COMPETITION"
type textarea "x"
type textarea "NEW COMPETITION"
drag, startPoint x: 723, startPoint y: 144, endPoint x: 519, endPoint y: 136, distance: 203.6
click at [577, 137] on div "Banner Background Image URL NEW COMPETITION Title NEW COMPETITION Sub Title CLI…" at bounding box center [728, 309] width 758 height 469
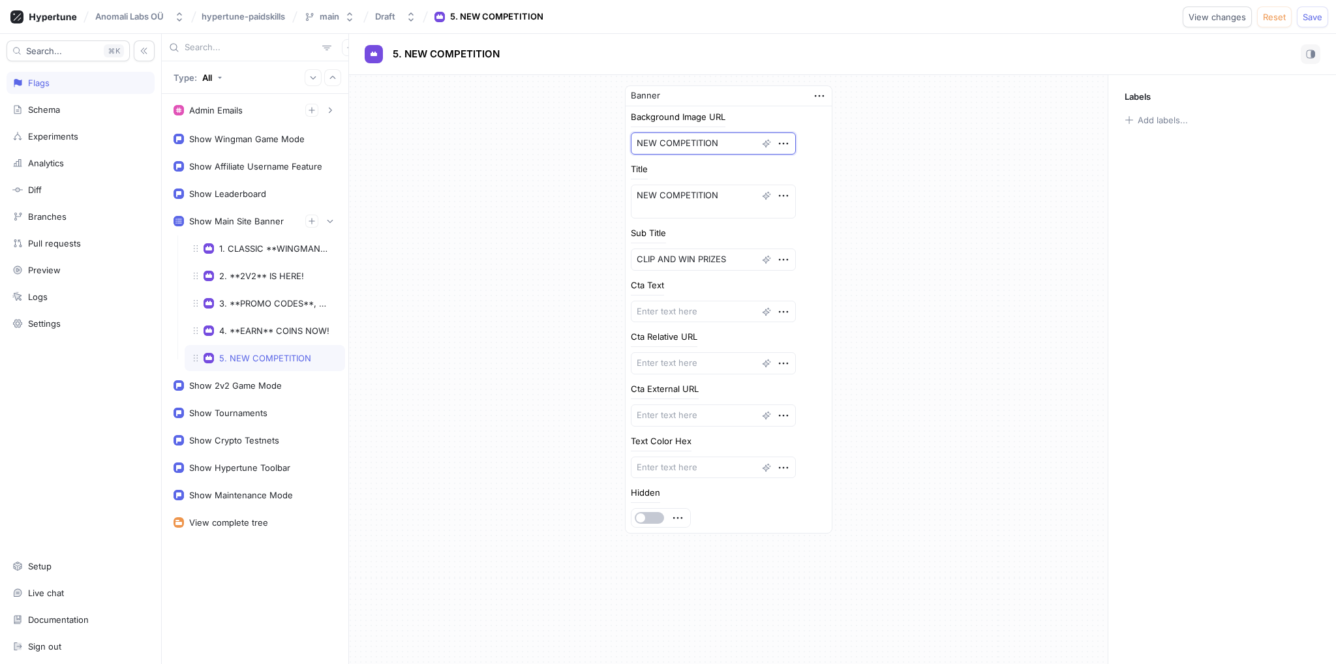
type textarea "x"
